Goal: Task Accomplishment & Management: Manage account settings

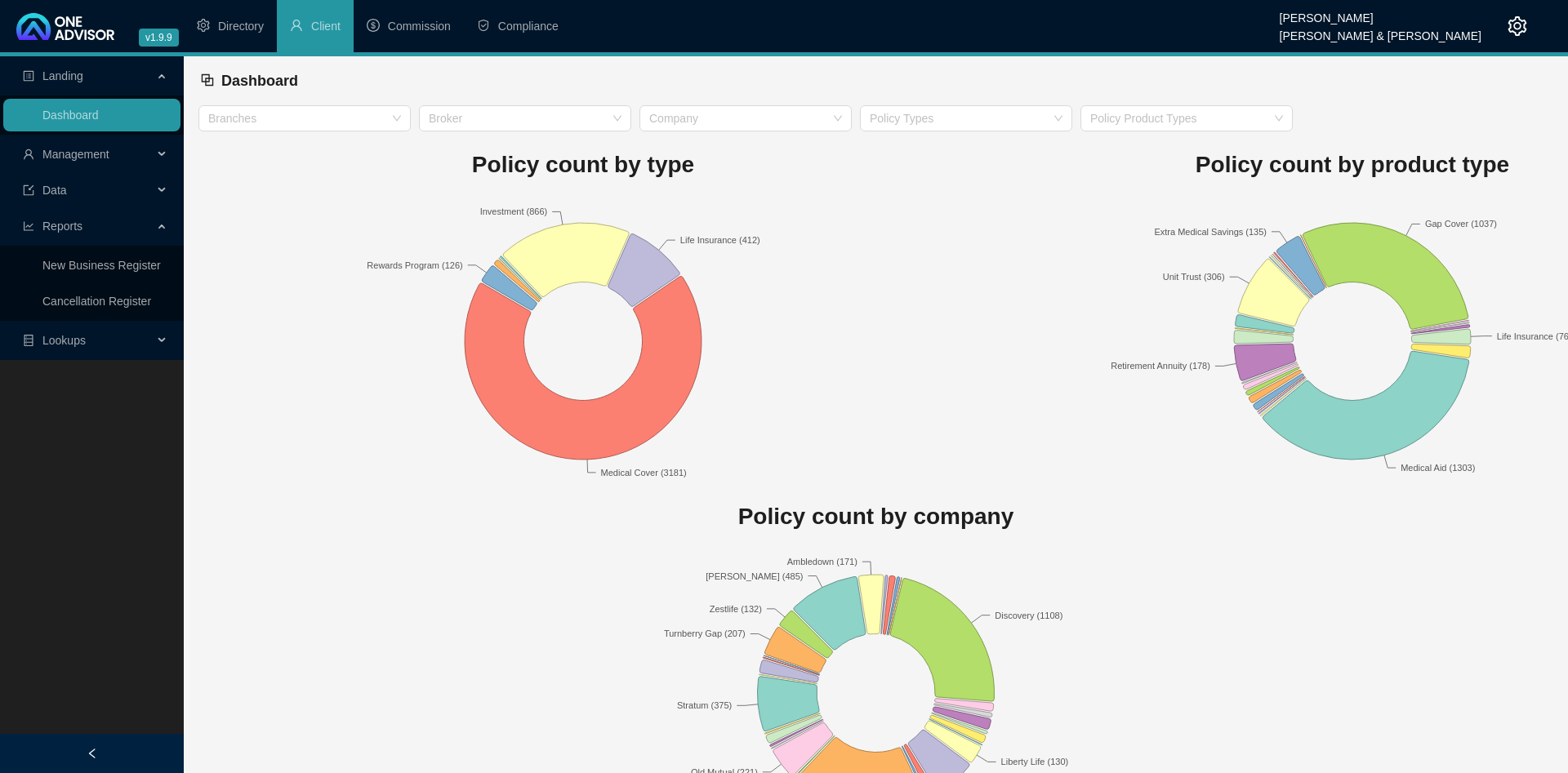
click at [114, 160] on span "Management" at bounding box center [87, 154] width 130 height 32
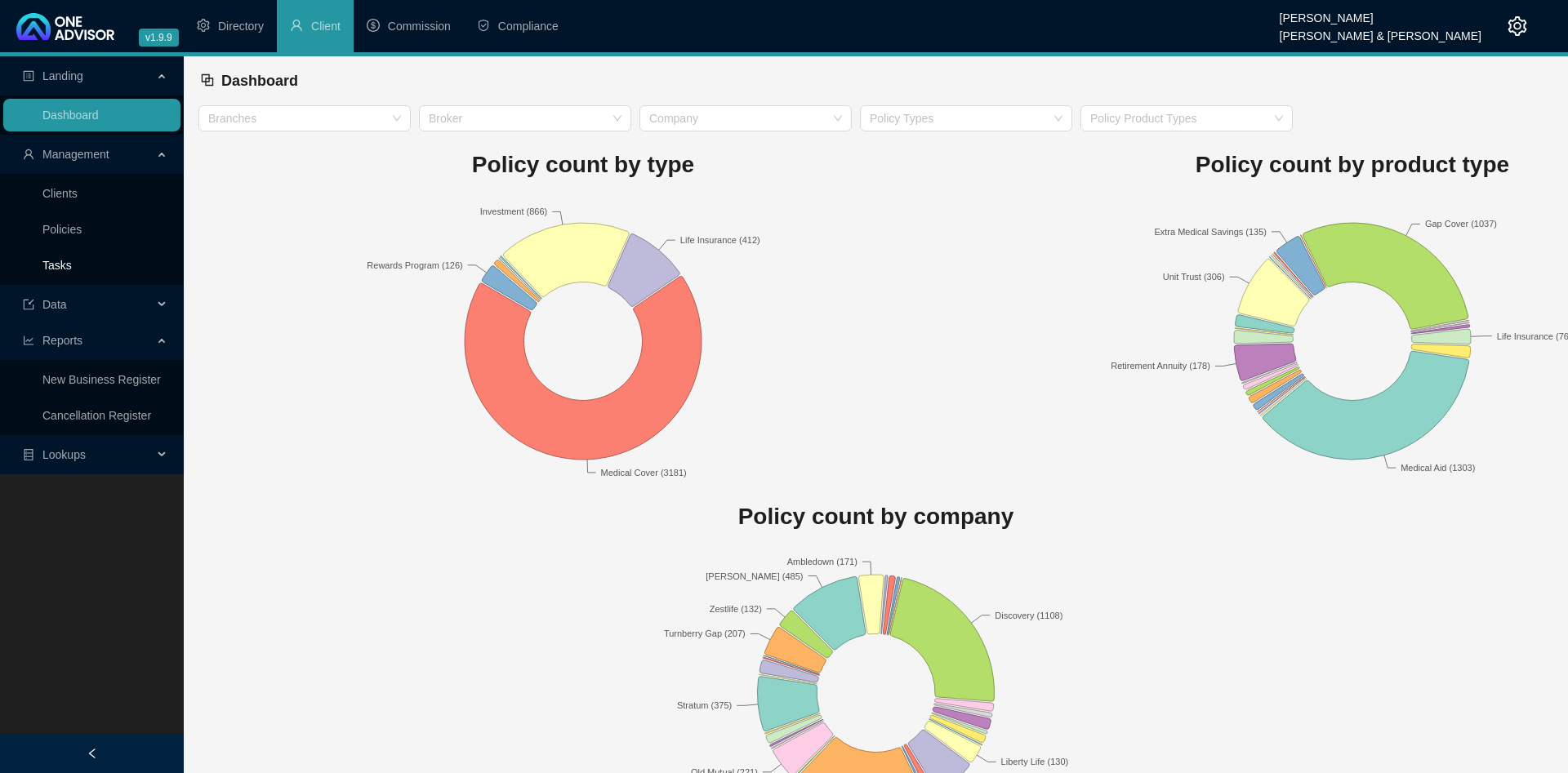
click at [72, 261] on link "Tasks" at bounding box center [57, 266] width 29 height 13
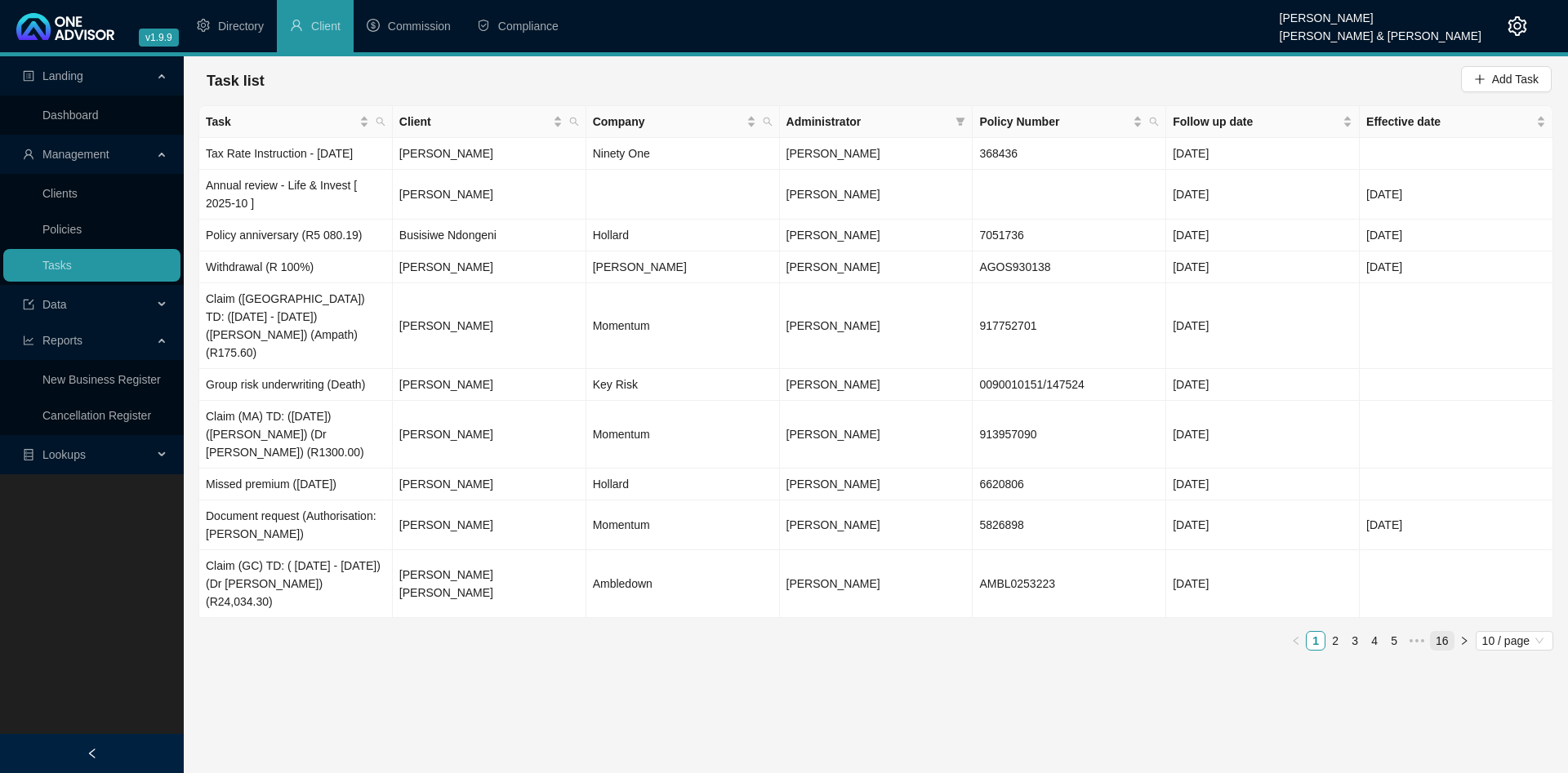
click at [1442, 632] on link "16" at bounding box center [1443, 641] width 23 height 18
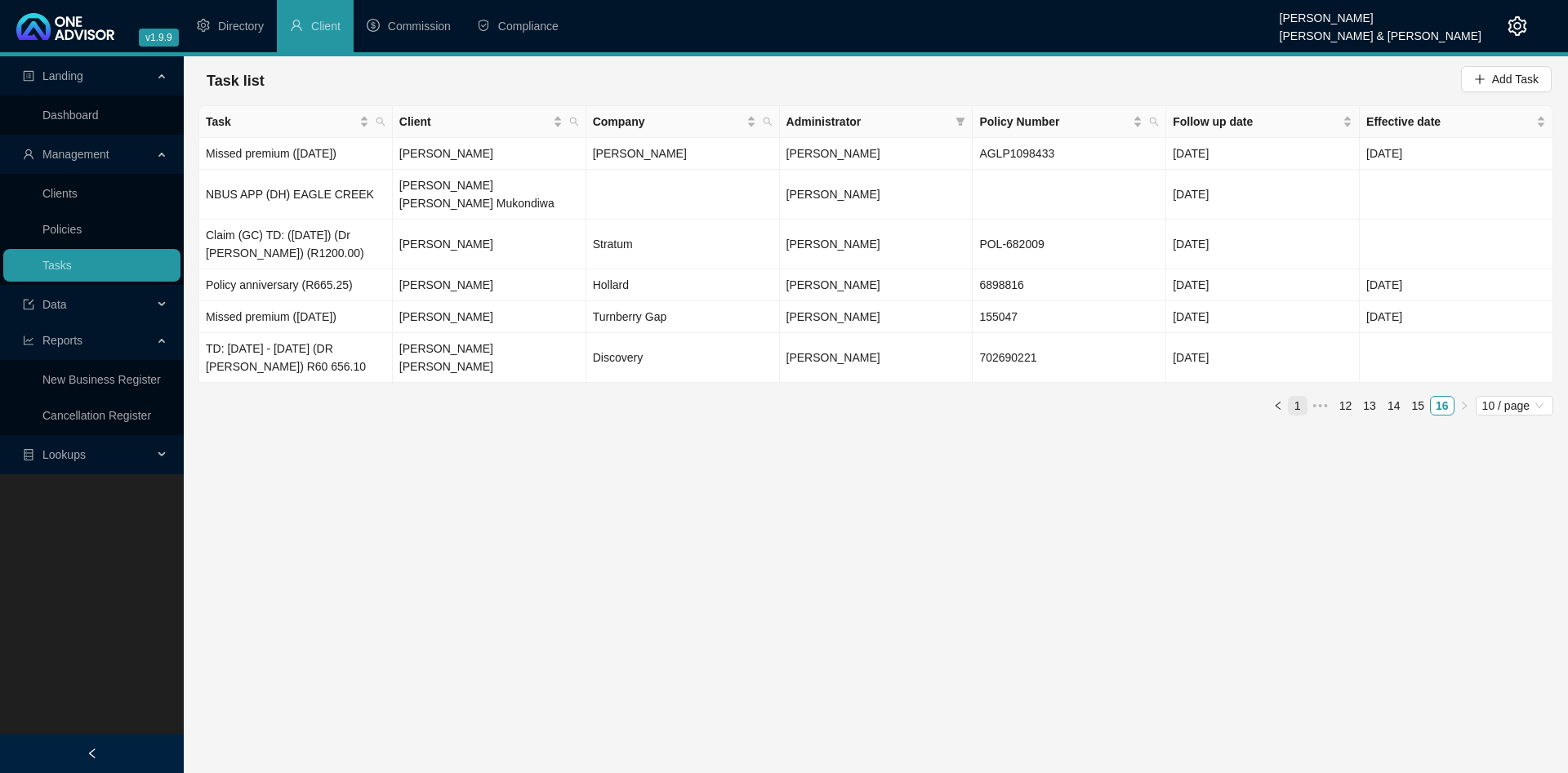
click at [1307, 397] on link "1" at bounding box center [1297, 405] width 18 height 18
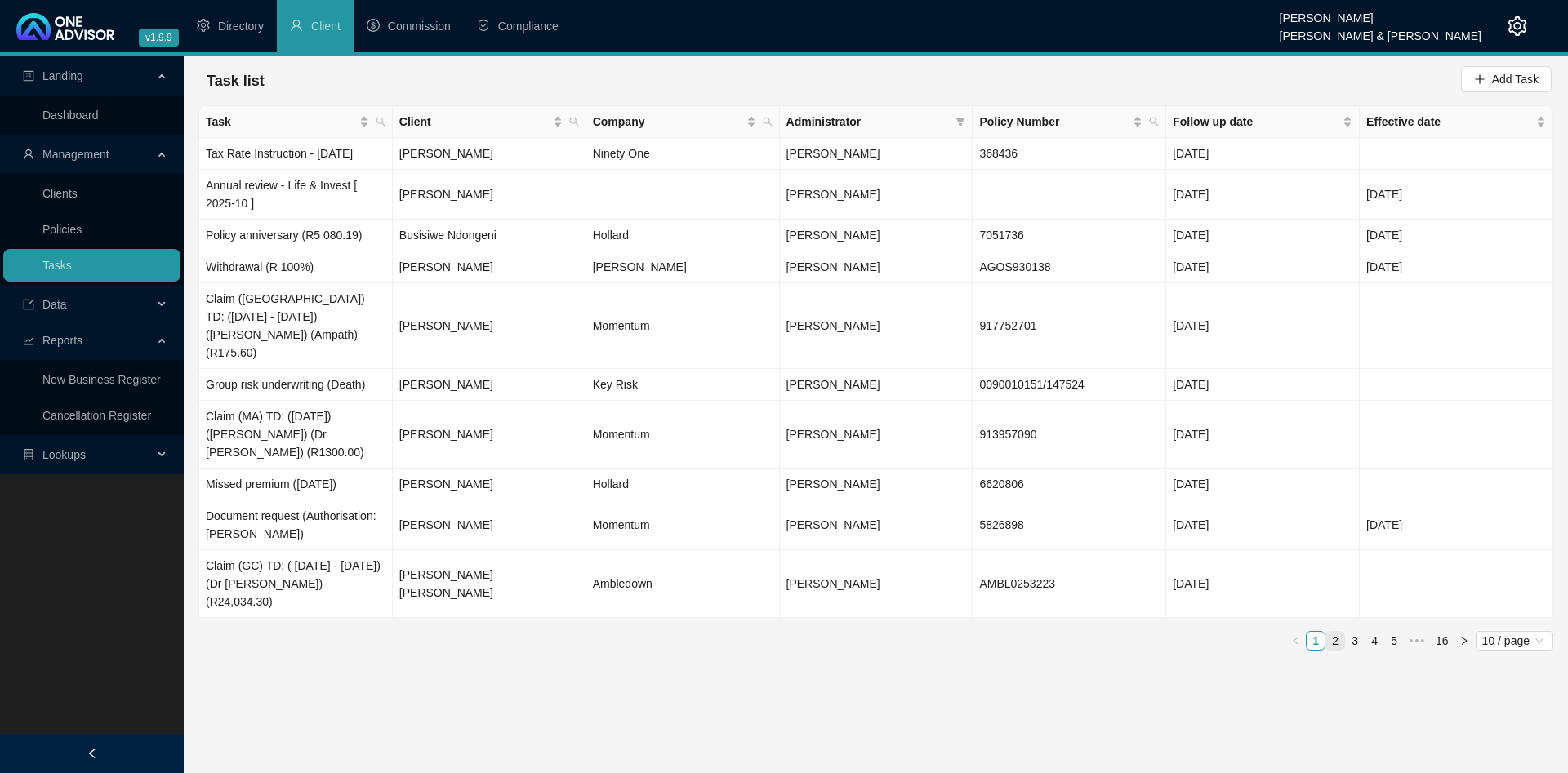
click at [1335, 632] on link "2" at bounding box center [1334, 641] width 18 height 18
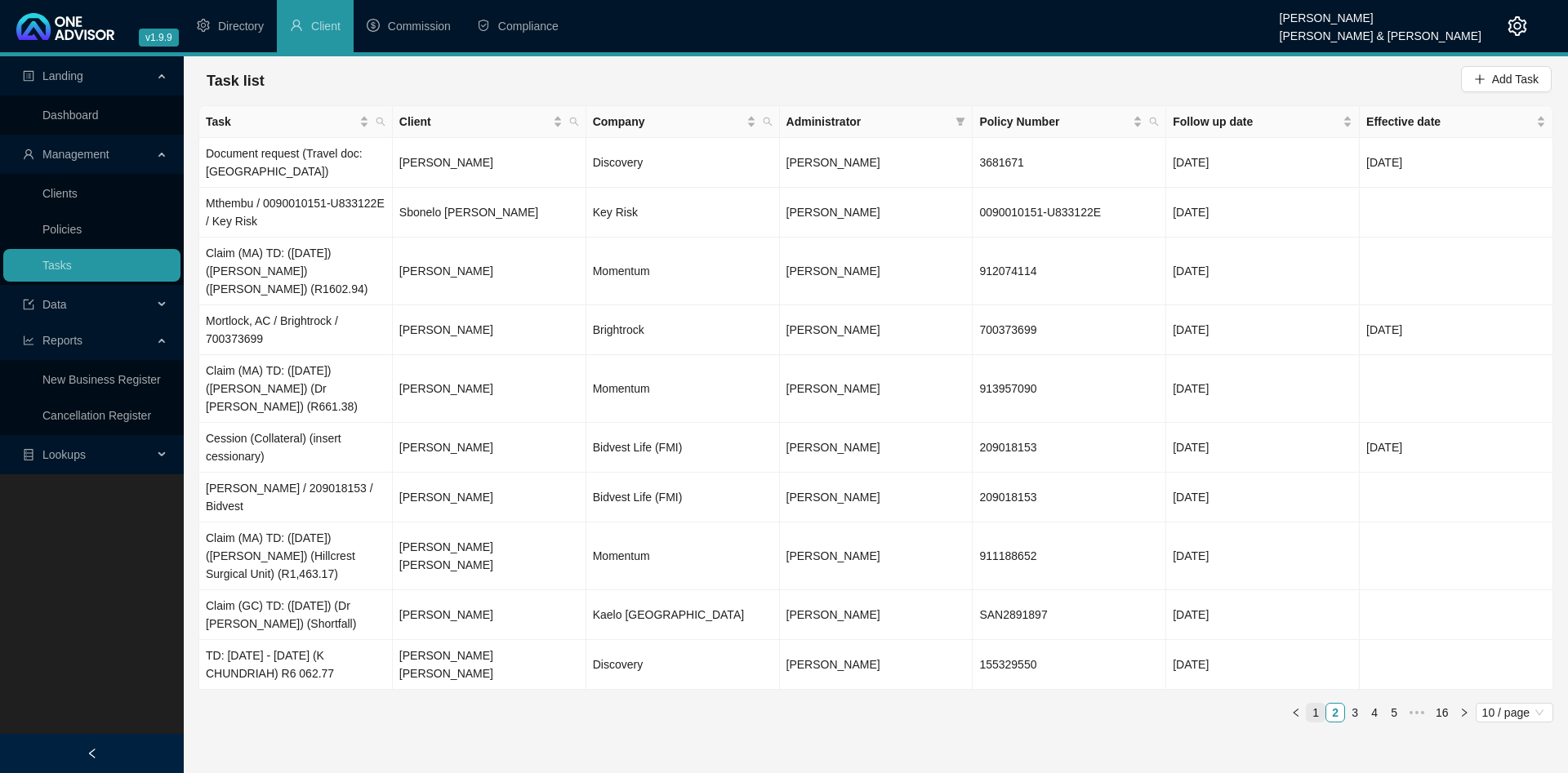
click at [1321, 704] on link "1" at bounding box center [1315, 712] width 18 height 18
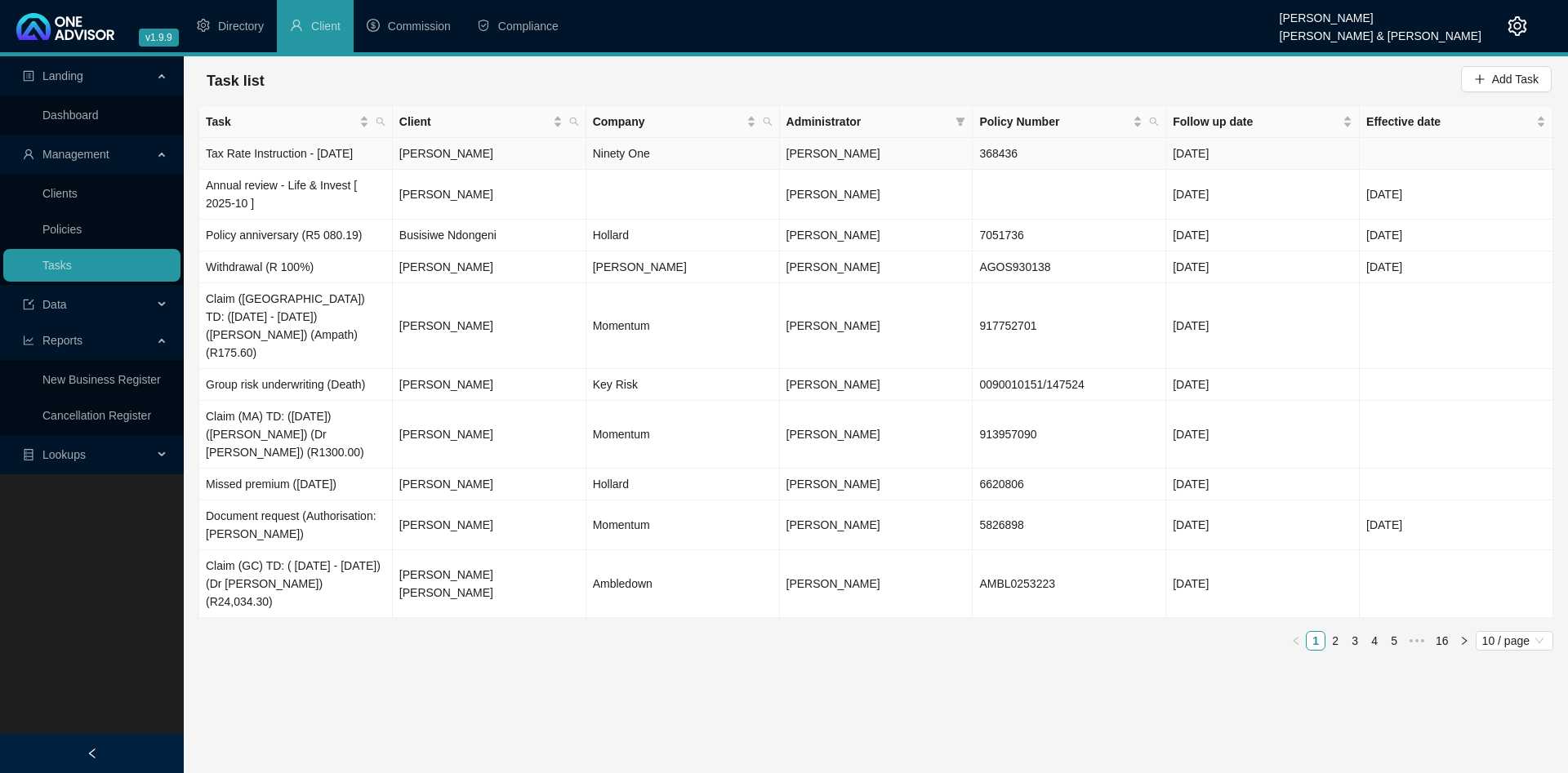
click at [302, 157] on td "Tax Rate Instruction - [DATE]" at bounding box center [296, 154] width 194 height 32
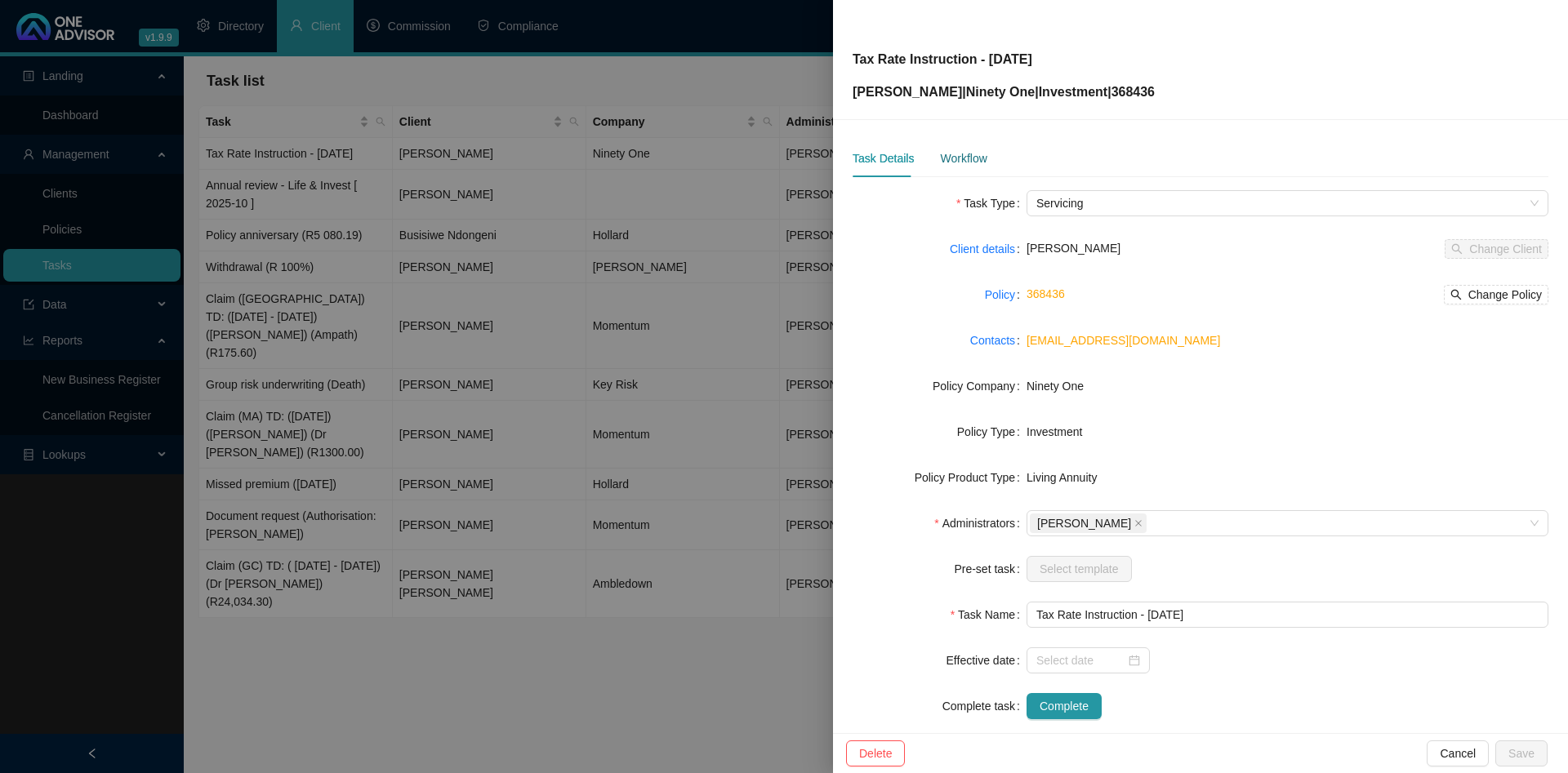
click at [965, 155] on div "Workflow" at bounding box center [963, 158] width 47 height 18
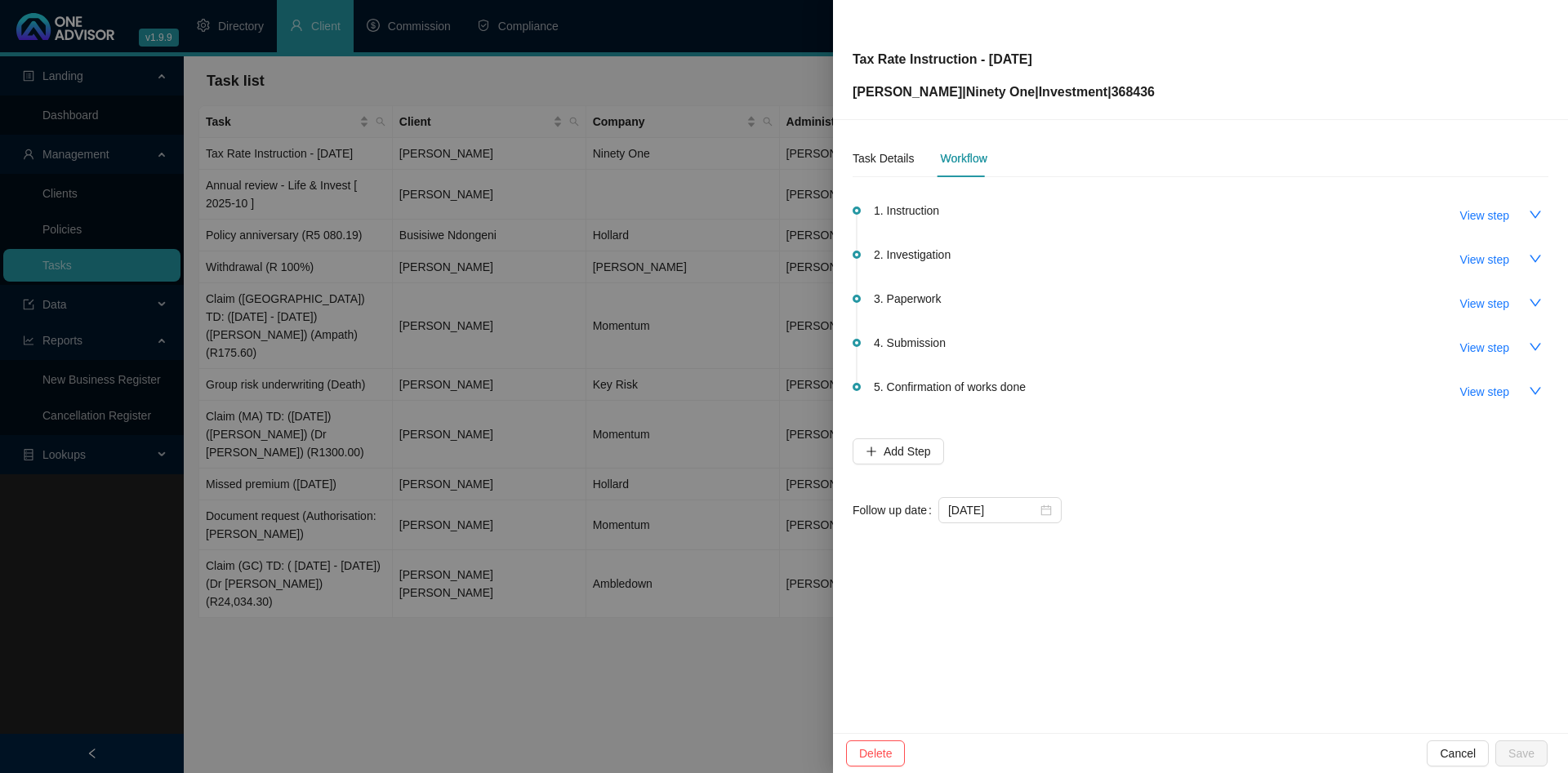
click at [536, 226] on div at bounding box center [784, 386] width 1568 height 773
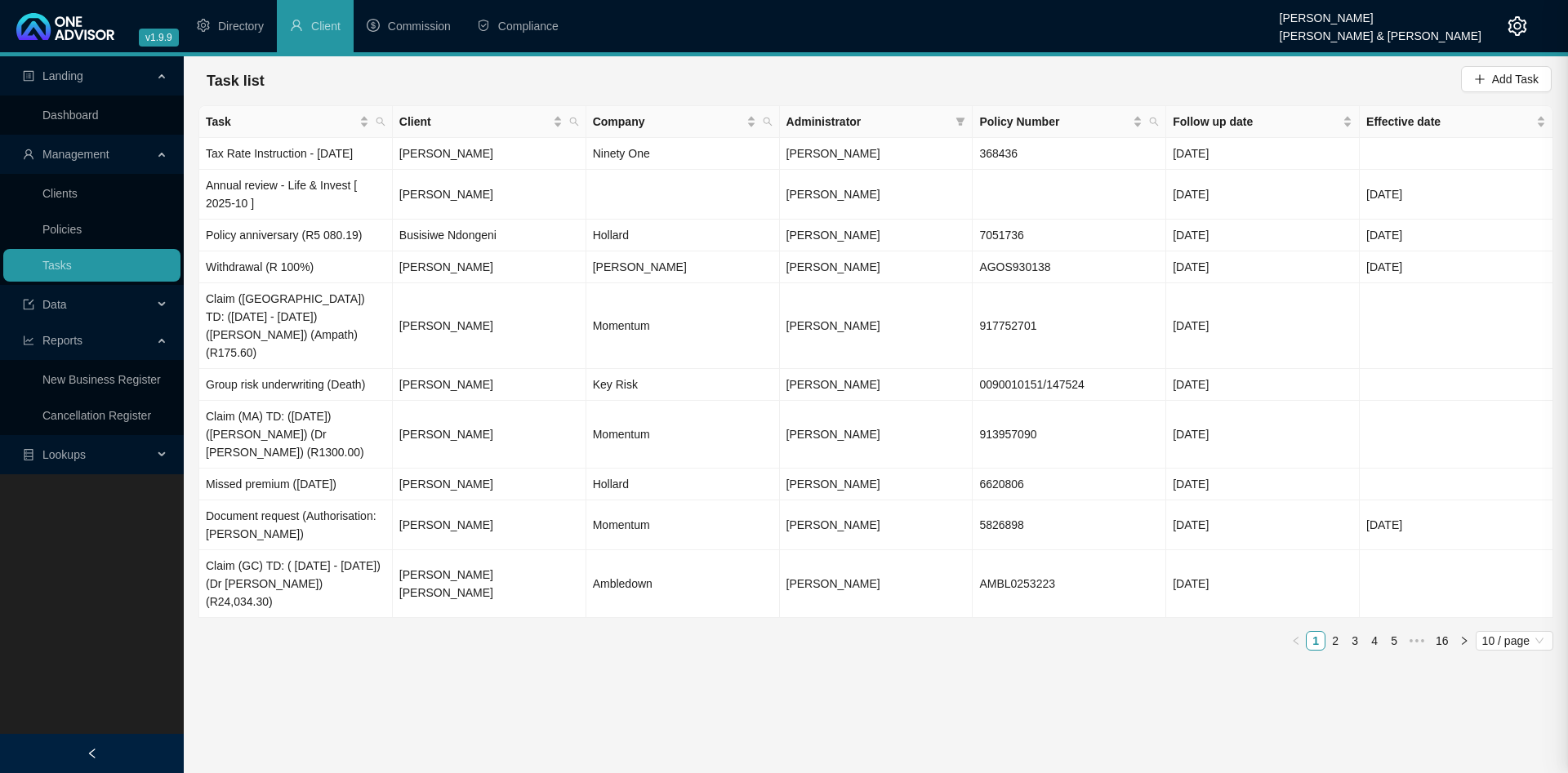
click at [306, 181] on td "Annual review - Life & Invest [ 2025-10 ]" at bounding box center [296, 195] width 194 height 49
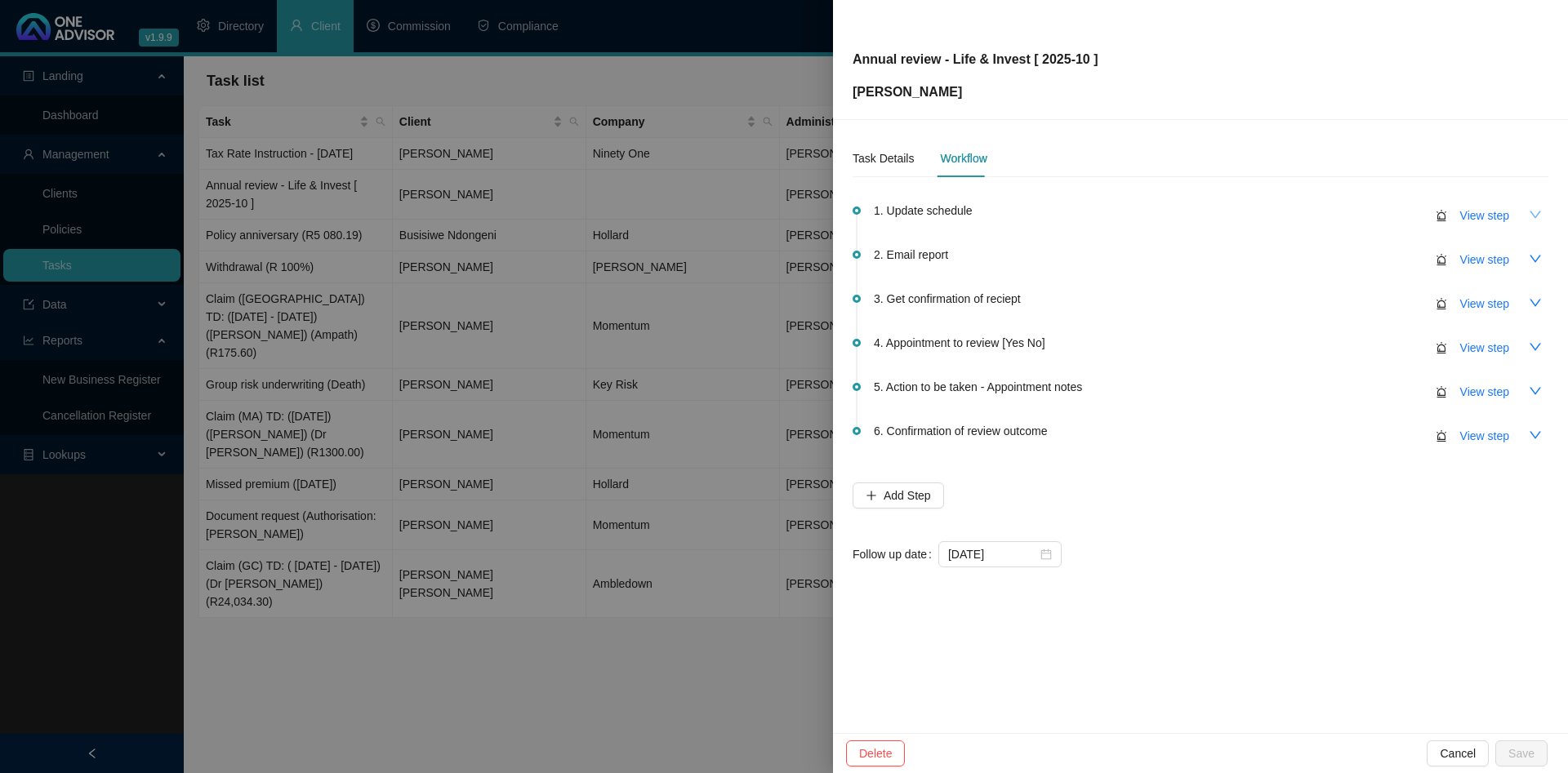
click at [1539, 212] on icon "down" at bounding box center [1536, 215] width 13 height 13
click at [1535, 213] on icon "up" at bounding box center [1536, 215] width 11 height 8
click at [1535, 248] on button "button" at bounding box center [1536, 259] width 27 height 27
click at [1533, 254] on icon "up" at bounding box center [1536, 259] width 13 height 13
click at [888, 148] on div "Task Details" at bounding box center [883, 159] width 61 height 38
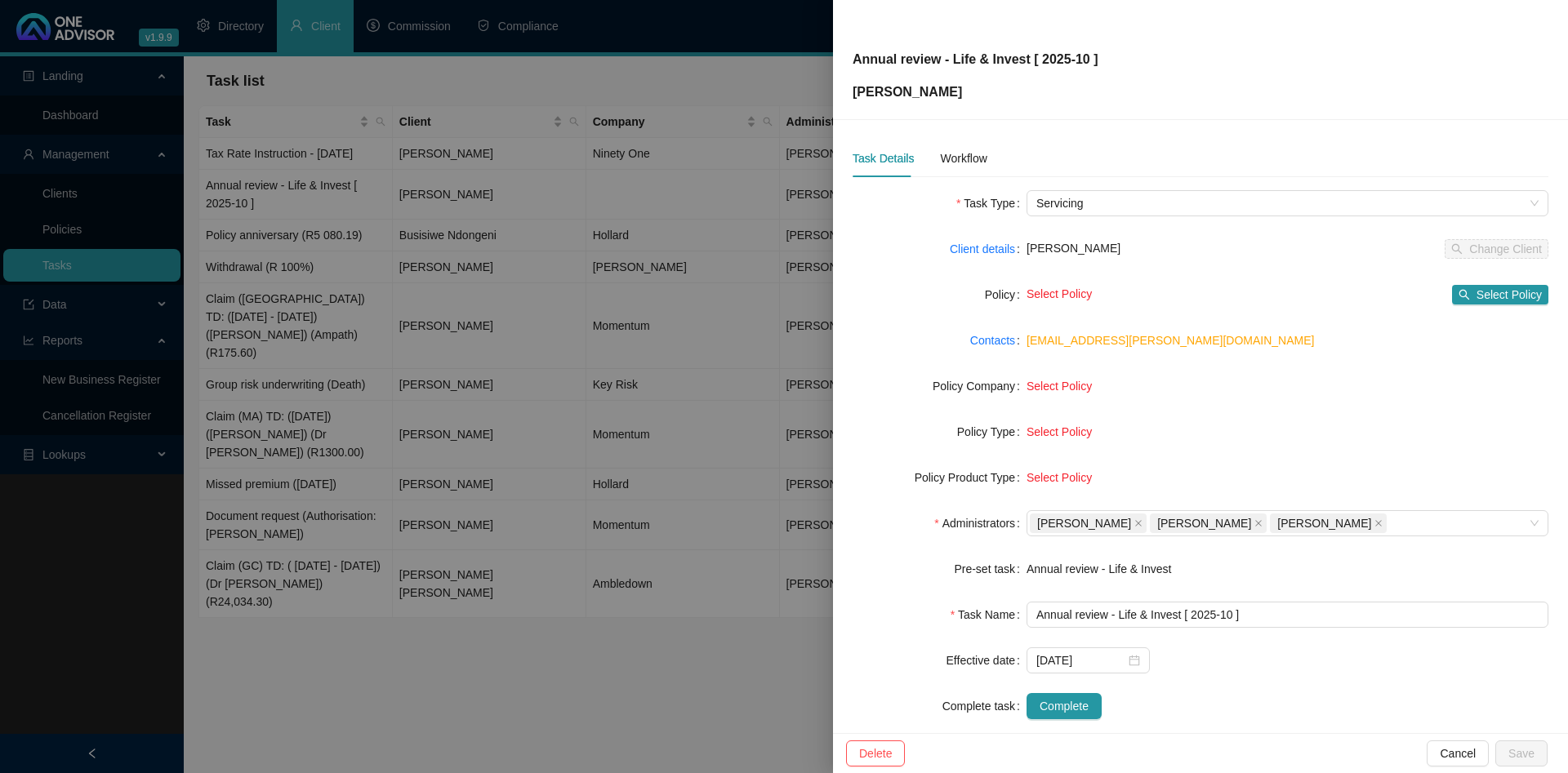
click at [459, 208] on div at bounding box center [784, 386] width 1568 height 773
